Goal: Use online tool/utility: Utilize a website feature to perform a specific function

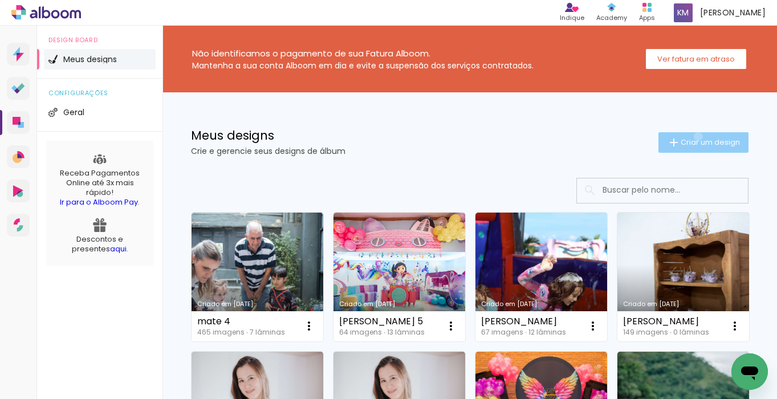
click at [696, 136] on paper-button "Criar um design" at bounding box center [703, 142] width 90 height 21
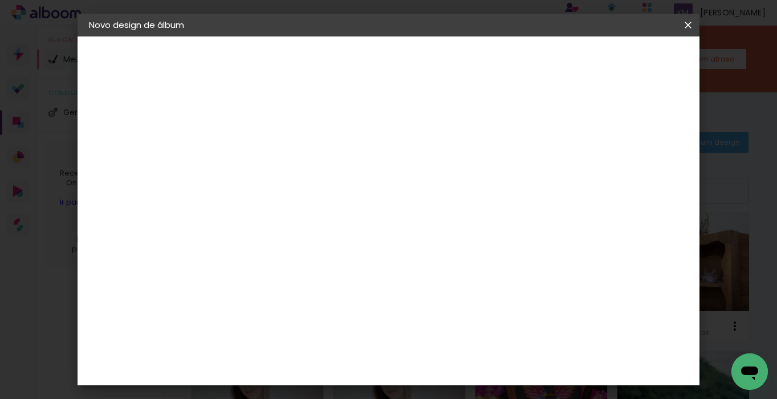
click at [275, 149] on input at bounding box center [275, 153] width 0 height 18
type input "[PERSON_NAME]"
click at [392, 60] on paper-button "Avançar" at bounding box center [364, 60] width 56 height 19
click at [489, 169] on paper-item "Tamanho Livre" at bounding box center [434, 173] width 109 height 25
click at [0, 0] on slot "Avançar" at bounding box center [0, 0] width 0 height 0
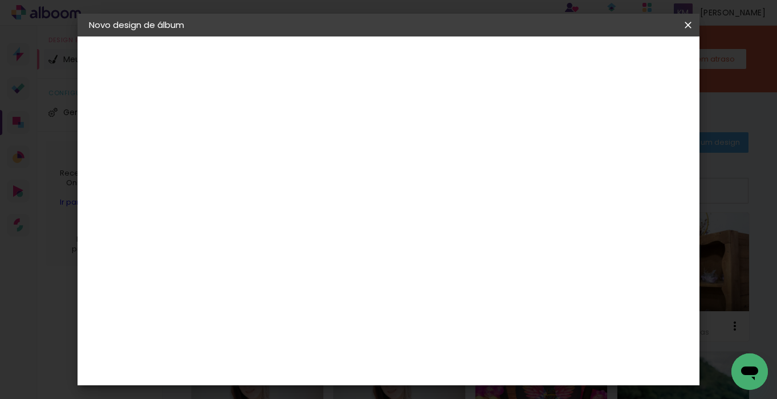
scroll to position [80, 0]
drag, startPoint x: 254, startPoint y: 215, endPoint x: 241, endPoint y: 214, distance: 12.6
click at [241, 214] on div "30" at bounding box center [246, 216] width 43 height 17
click at [247, 216] on input "30" at bounding box center [240, 216] width 30 height 17
drag, startPoint x: 254, startPoint y: 216, endPoint x: 239, endPoint y: 216, distance: 14.8
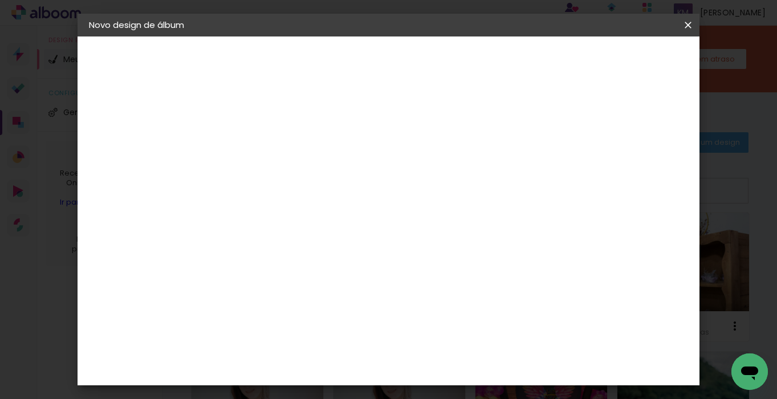
click at [239, 216] on div "30" at bounding box center [246, 216] width 43 height 17
click at [469, 338] on input "60" at bounding box center [456, 340] width 30 height 17
drag, startPoint x: 469, startPoint y: 338, endPoint x: 449, endPoint y: 336, distance: 19.5
click at [449, 336] on input "60" at bounding box center [456, 340] width 30 height 17
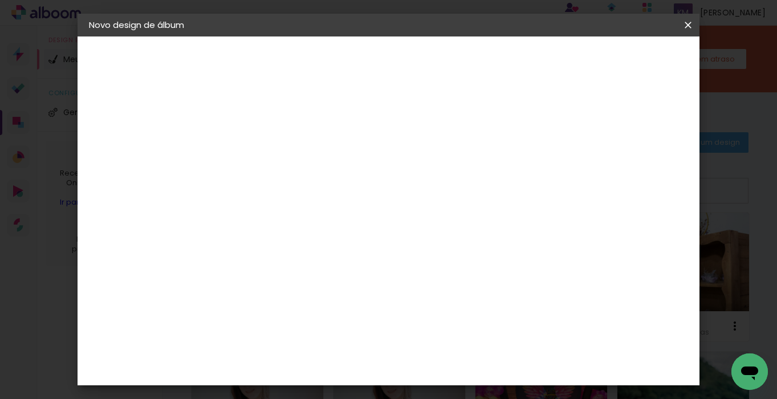
type input "50,8"
type paper-input "50,8"
drag, startPoint x: 251, startPoint y: 226, endPoint x: 234, endPoint y: 223, distance: 17.9
click at [234, 223] on input "30" at bounding box center [240, 226] width 30 height 17
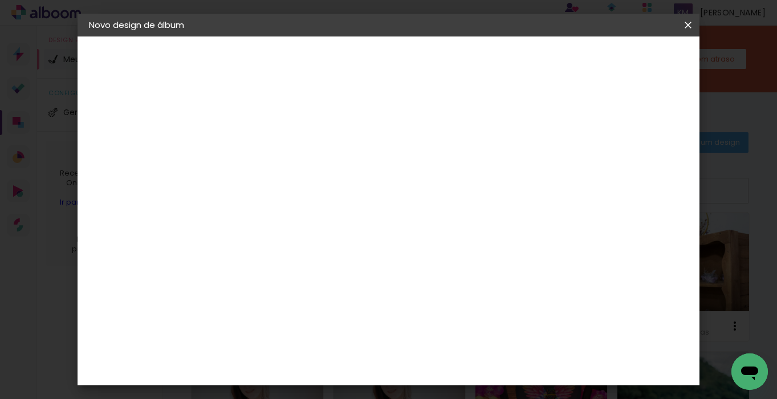
type input "25,4"
type paper-input "25,4"
click at [636, 51] on paper-button "Iniciar design" at bounding box center [599, 60] width 75 height 19
